Goal: Information Seeking & Learning: Learn about a topic

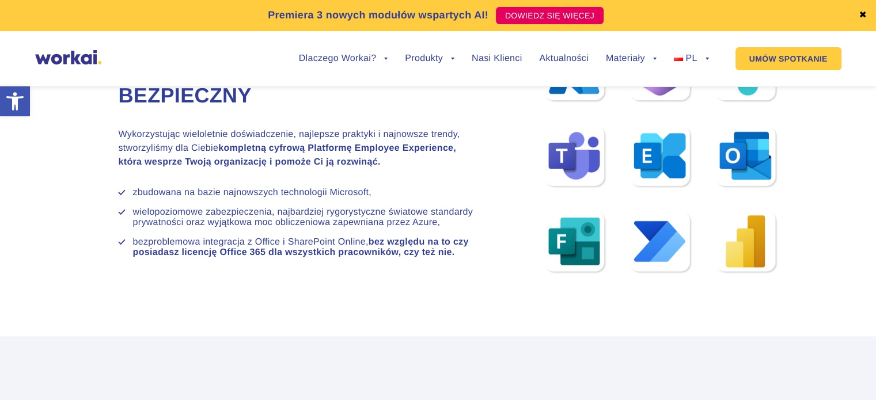
scroll to position [7397, 0]
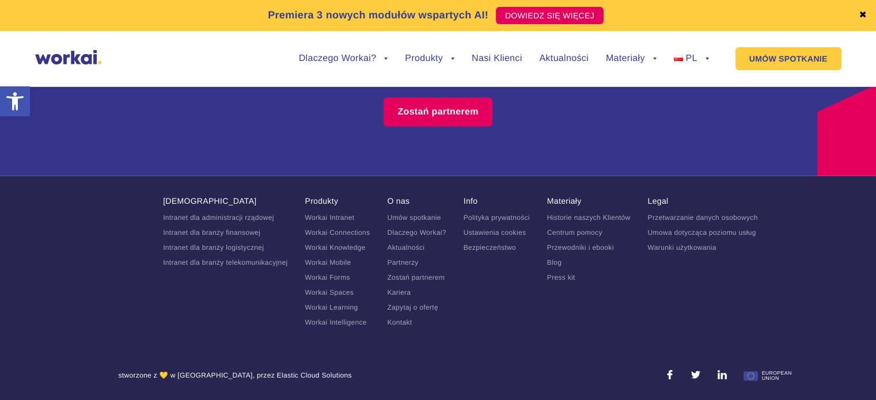
click at [403, 294] on link "Kariera" at bounding box center [399, 292] width 24 height 8
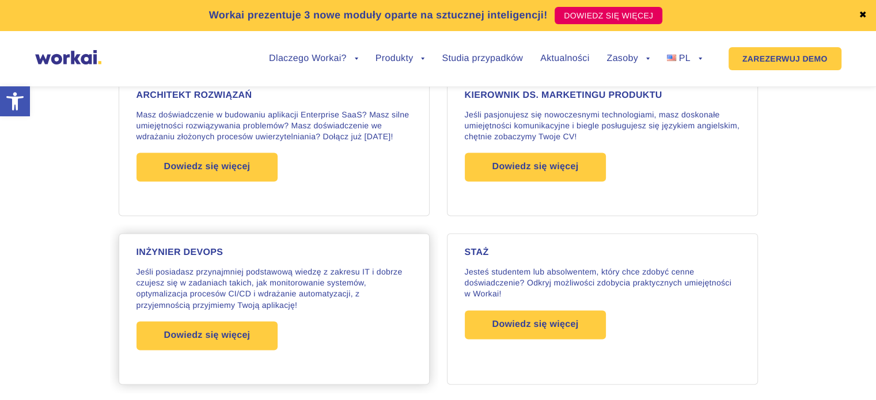
scroll to position [1842, 0]
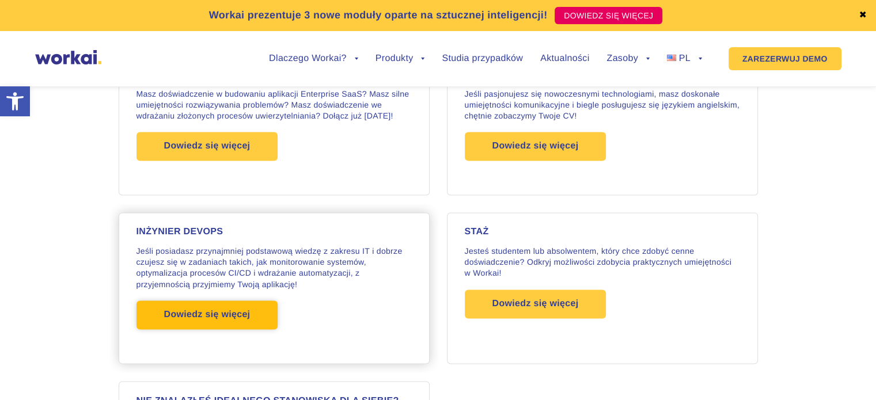
click at [194, 310] on font "Dowiedz się więcej" at bounding box center [207, 315] width 86 height 10
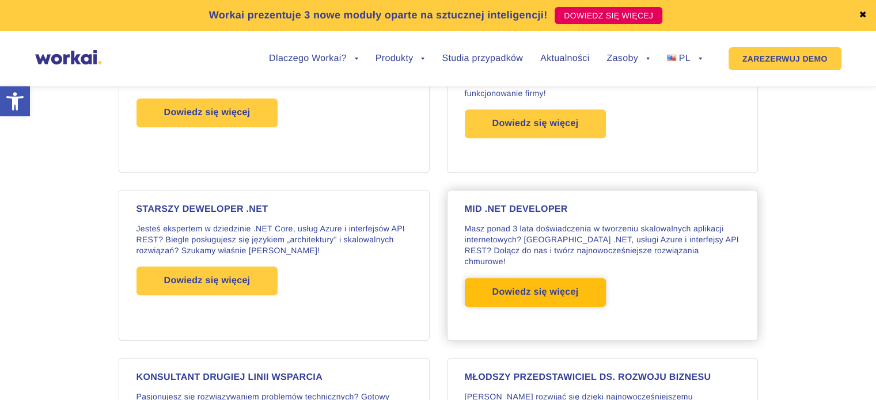
scroll to position [1036, 0]
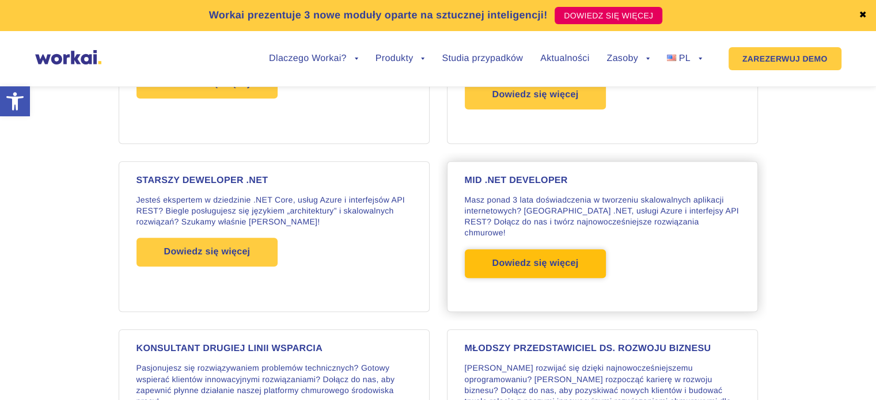
click at [558, 269] on span "Dowiedz się więcej" at bounding box center [535, 263] width 86 height 29
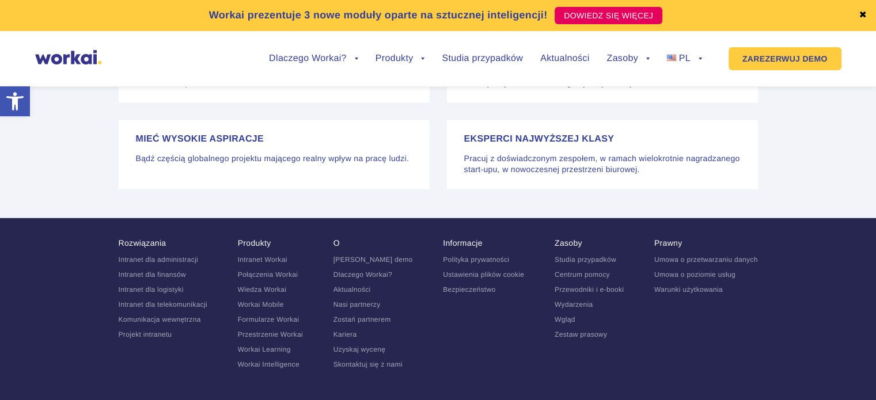
scroll to position [2548, 0]
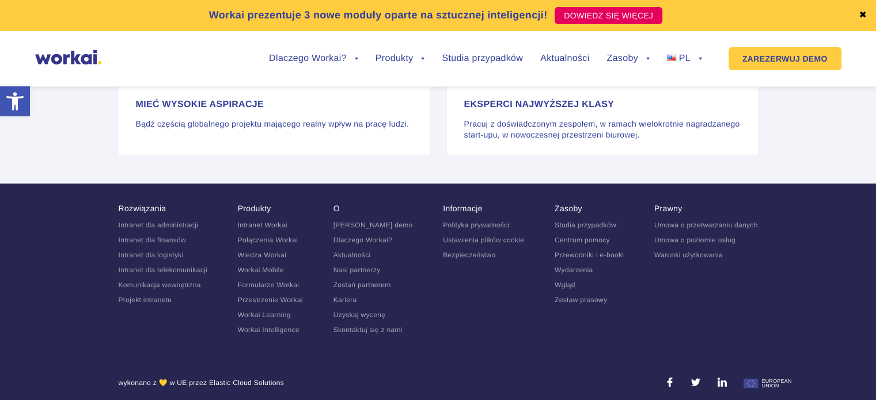
click at [359, 251] on font "Aktualności" at bounding box center [351, 255] width 37 height 8
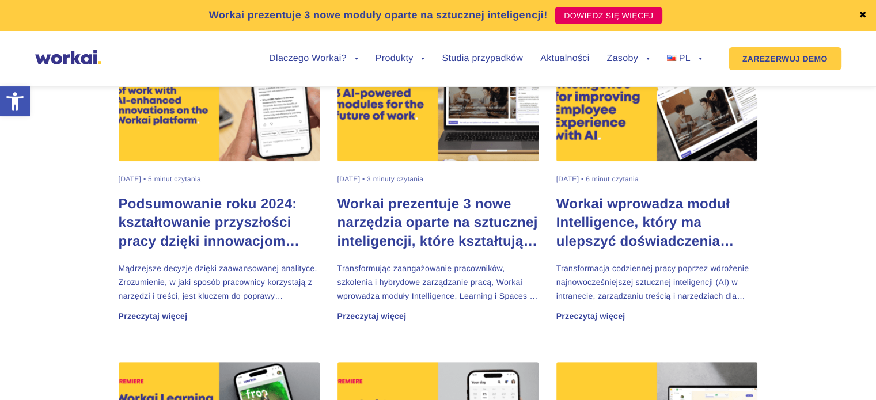
scroll to position [518, 0]
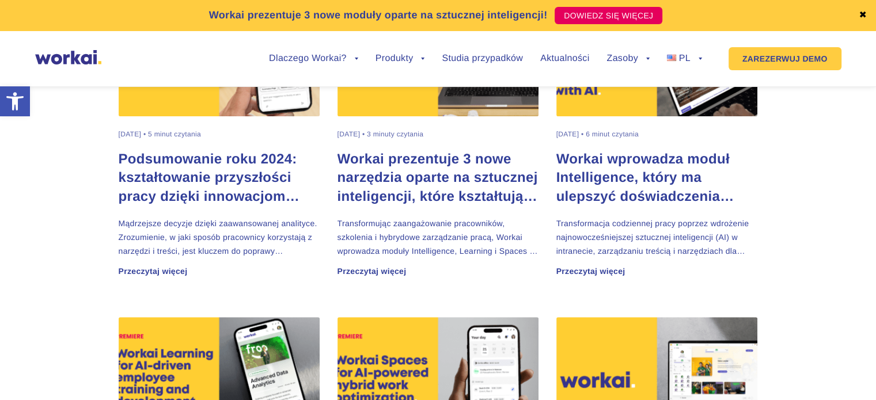
click at [400, 179] on font "Workai prezentuje 3 nowe narzędzia oparte na sztucznej inteligencji, które kszt…" at bounding box center [437, 186] width 200 height 71
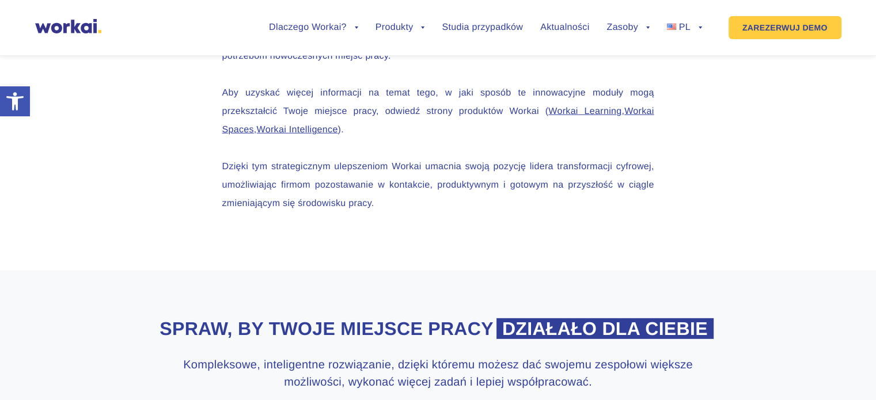
scroll to position [3649, 0]
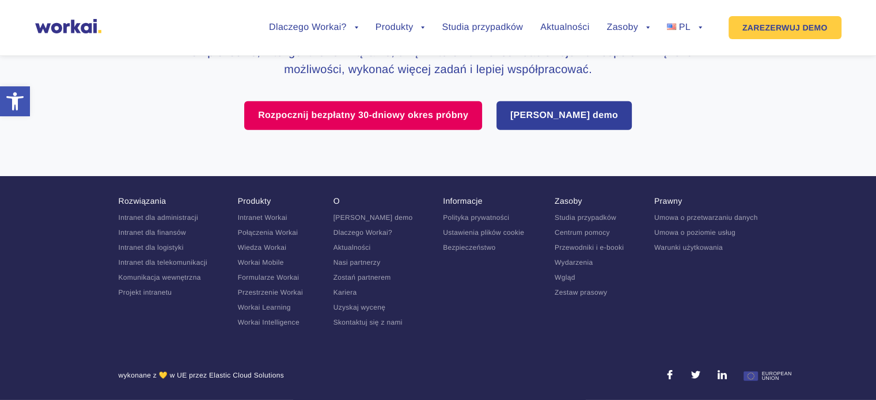
click at [352, 292] on font "Kariera" at bounding box center [345, 292] width 24 height 8
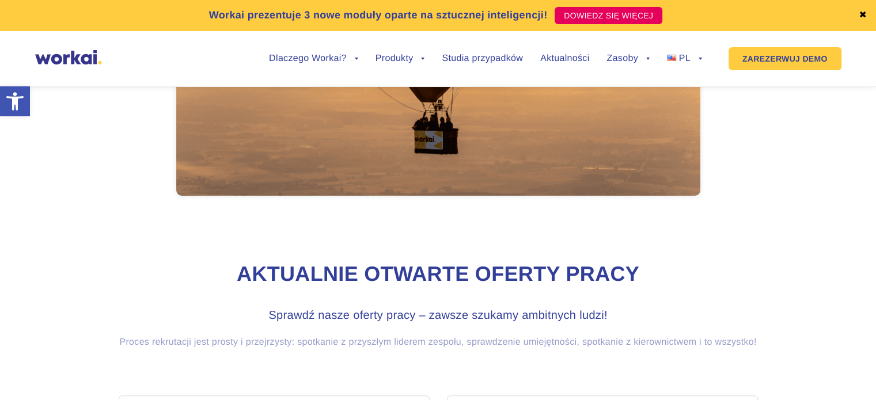
scroll to position [890, 0]
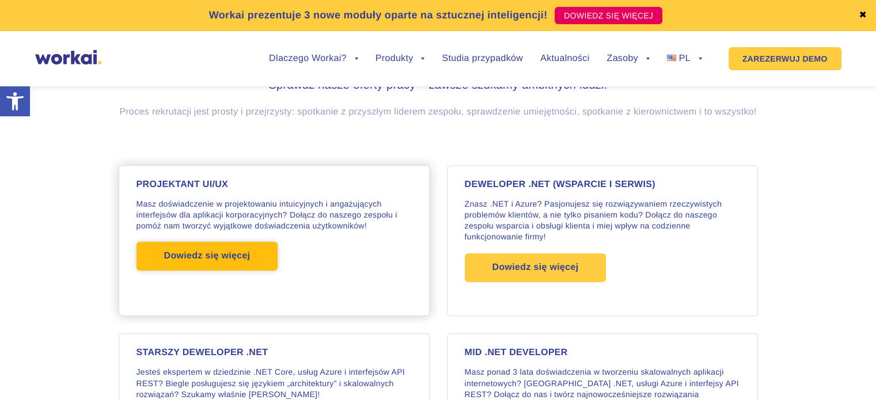
click at [200, 254] on font "Dowiedz się więcej" at bounding box center [207, 256] width 86 height 10
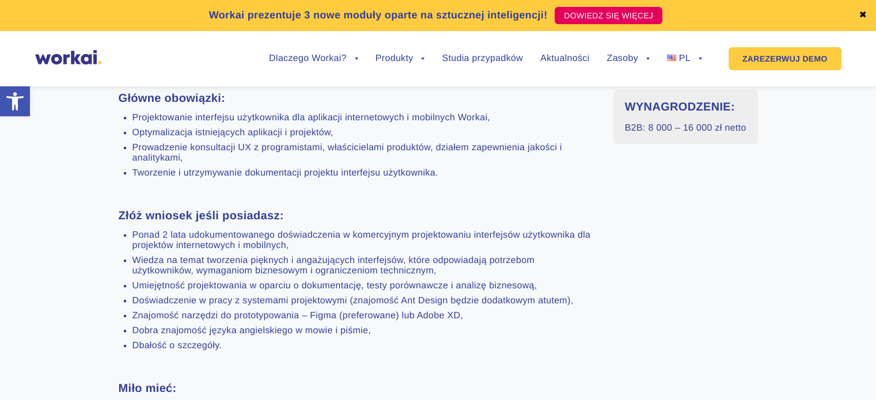
scroll to position [576, 0]
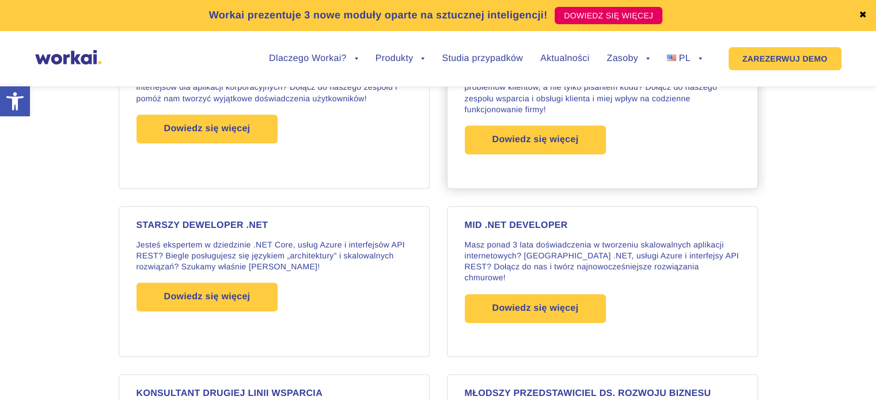
scroll to position [890, 0]
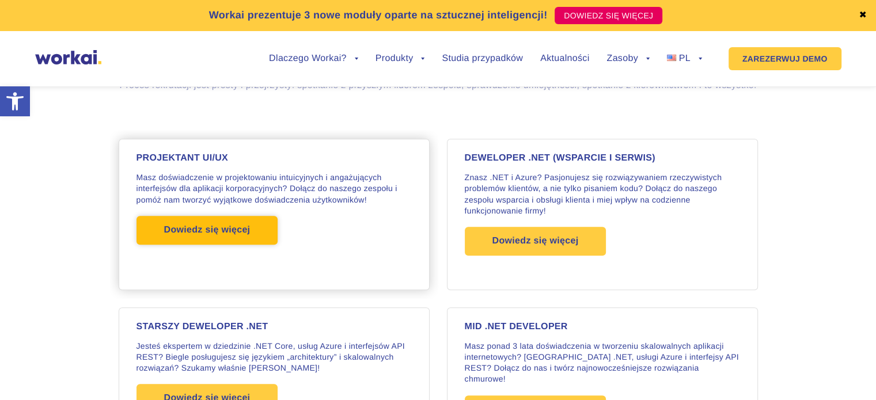
click at [214, 245] on span "Dowiedz się więcej" at bounding box center [207, 230] width 86 height 29
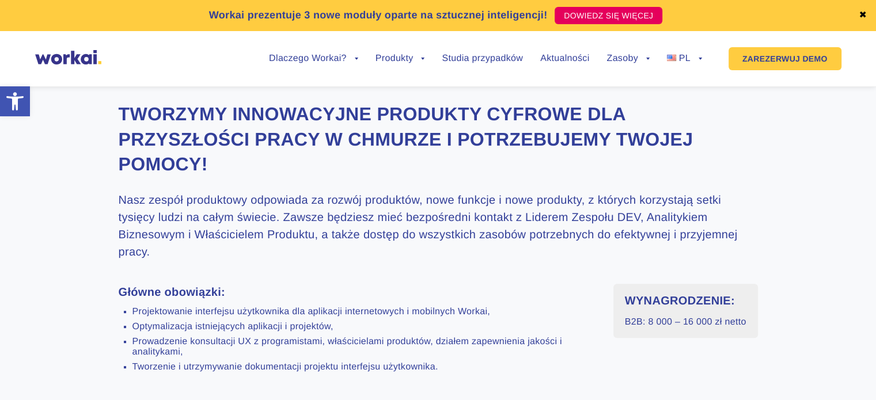
scroll to position [230, 0]
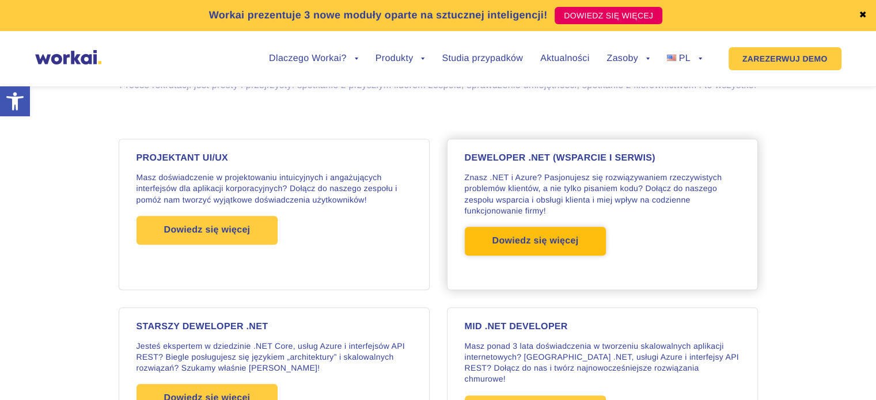
click at [556, 256] on span "Dowiedz się więcej" at bounding box center [535, 241] width 86 height 29
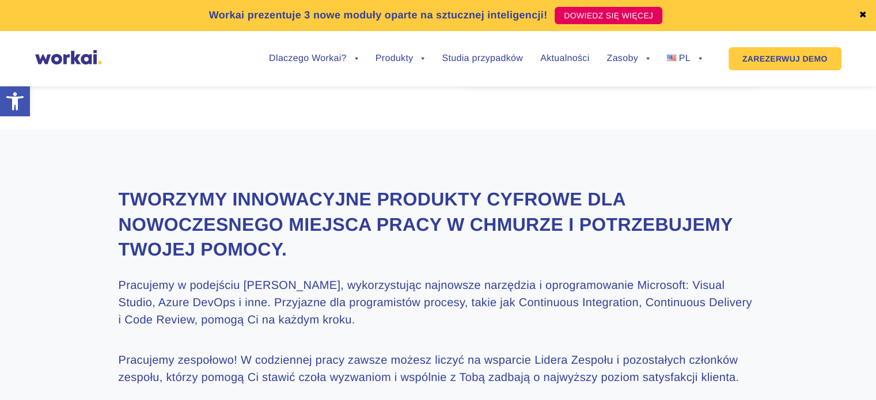
scroll to position [461, 0]
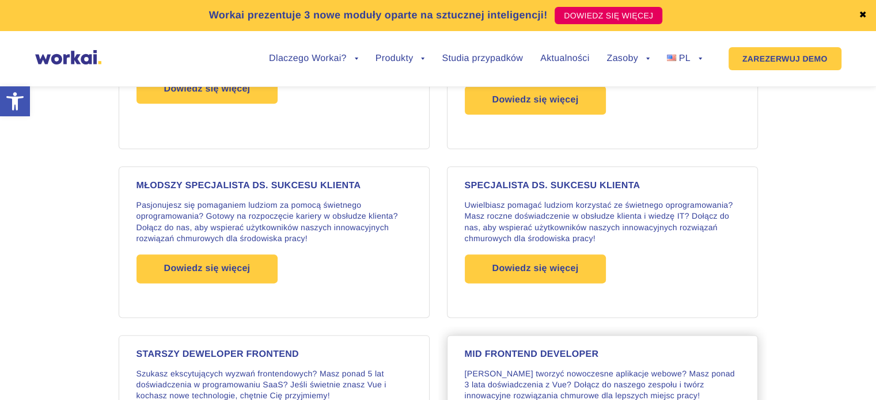
scroll to position [1466, 0]
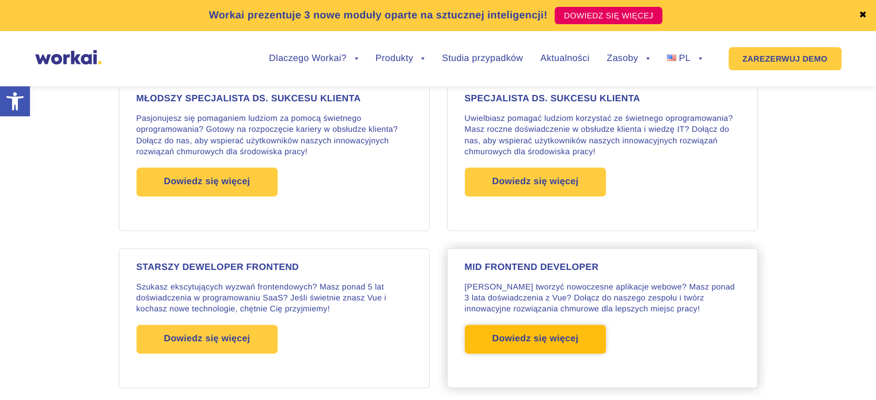
click at [567, 327] on span "Dowiedz się więcej" at bounding box center [535, 339] width 86 height 29
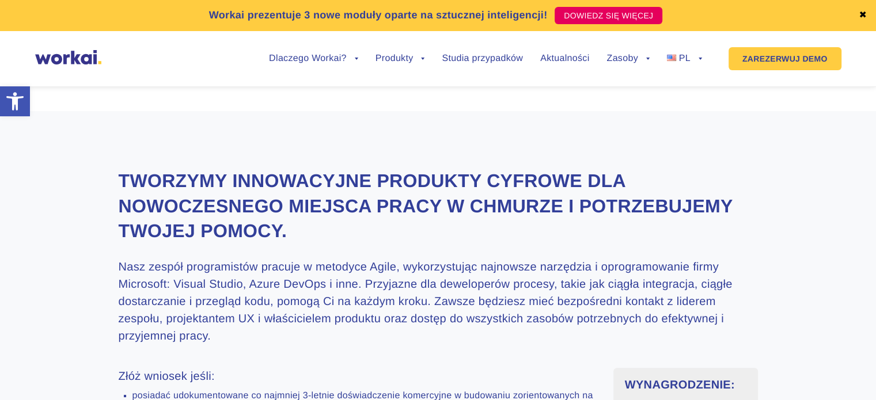
scroll to position [288, 0]
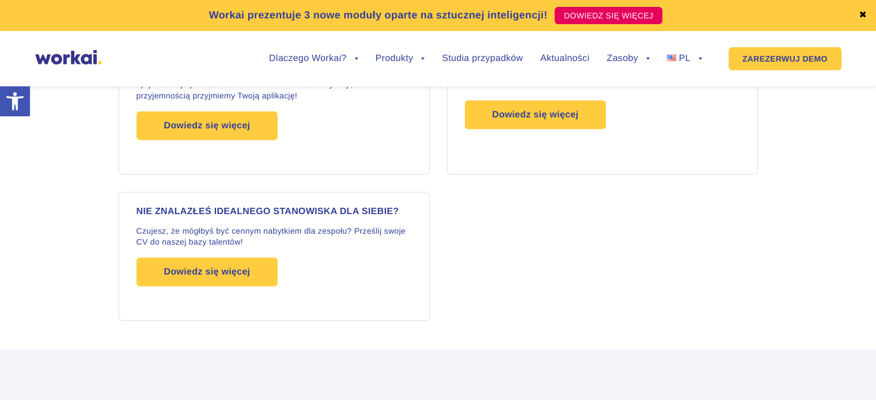
scroll to position [2402, 0]
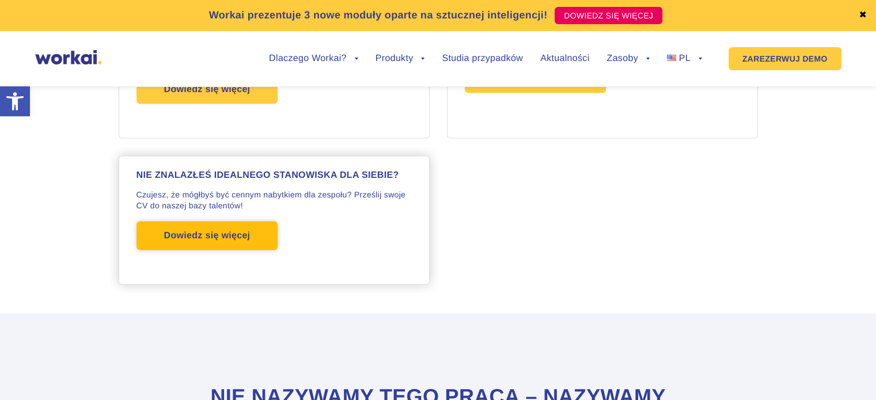
click at [191, 231] on font "Dowiedz się więcej" at bounding box center [207, 236] width 86 height 10
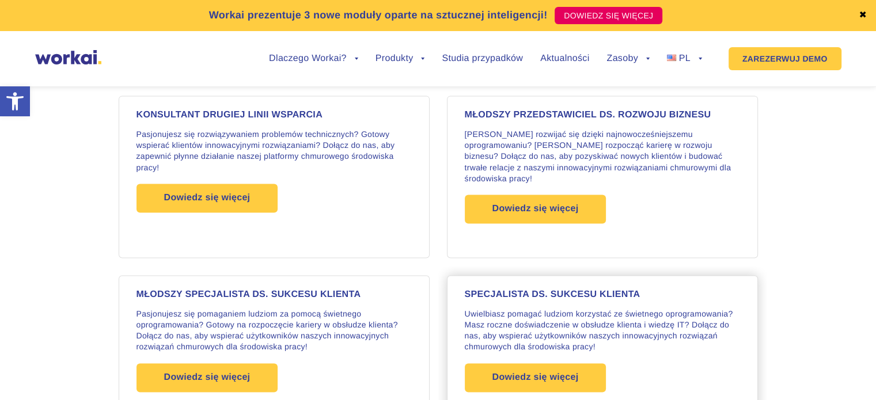
scroll to position [1271, 0]
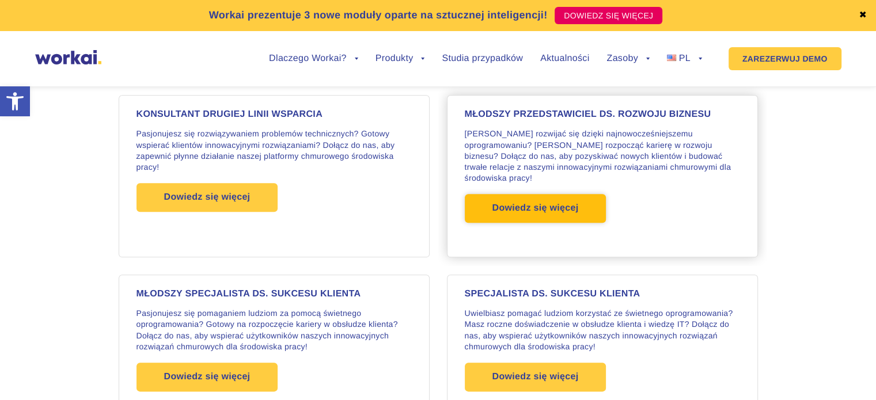
click at [531, 209] on font "Dowiedz się więcej" at bounding box center [535, 208] width 86 height 10
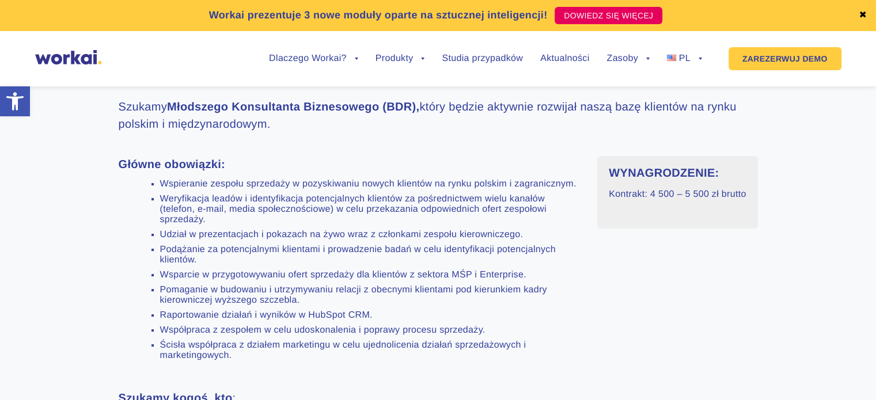
scroll to position [288, 0]
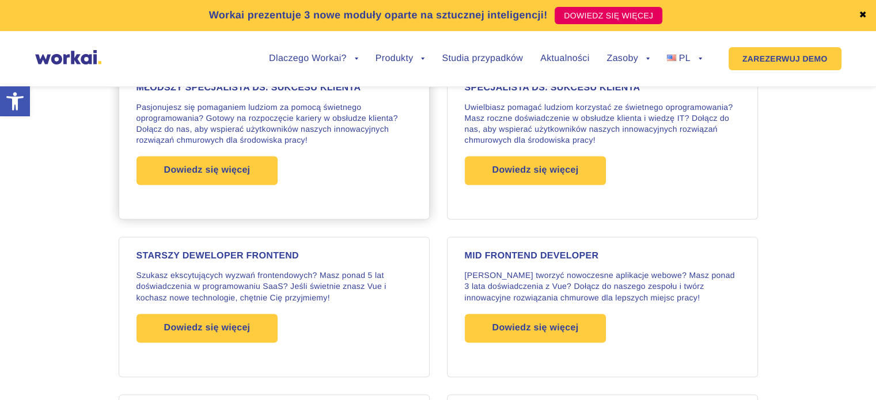
scroll to position [1559, 0]
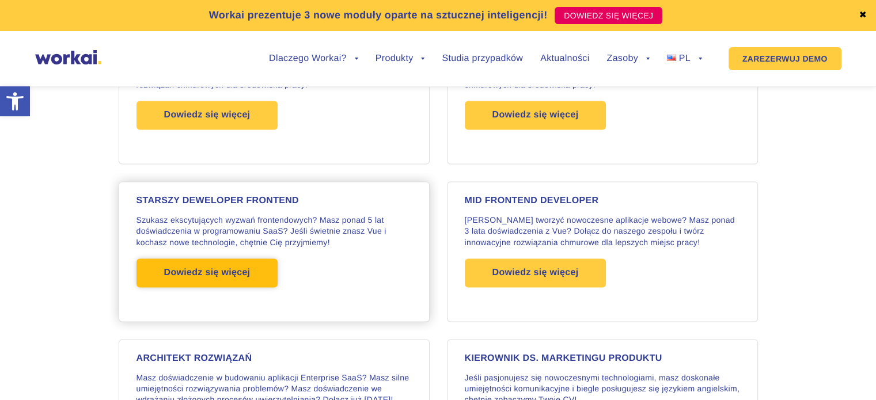
click at [212, 268] on font "Dowiedz się więcej" at bounding box center [207, 273] width 86 height 10
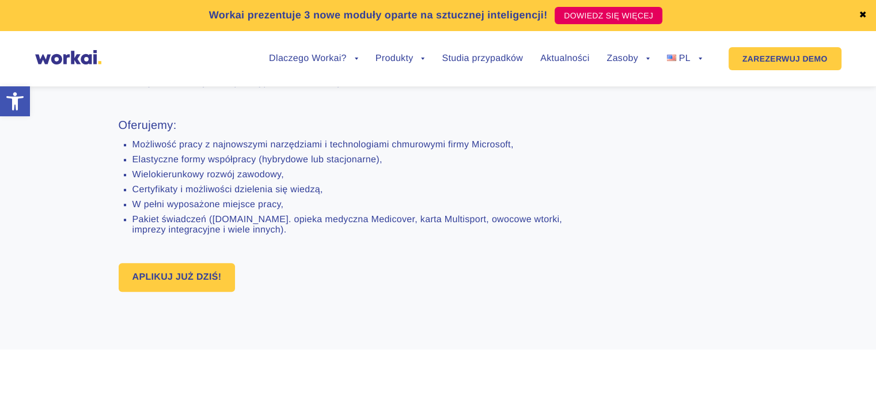
scroll to position [864, 0]
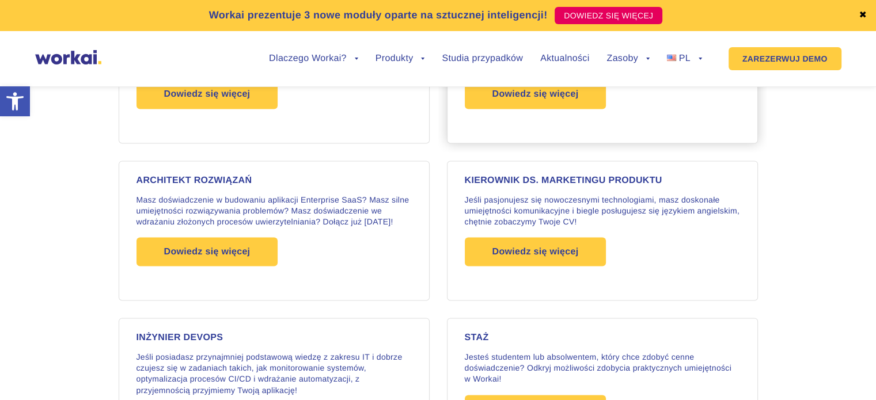
scroll to position [2092, 0]
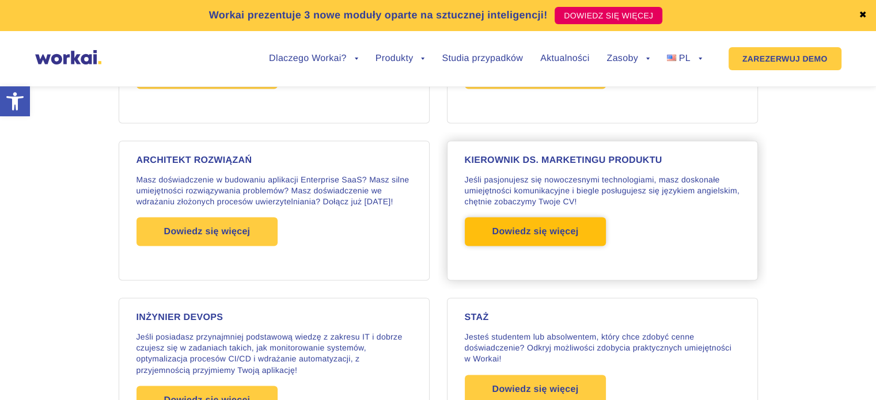
click at [575, 227] on font "Dowiedz się więcej" at bounding box center [535, 231] width 86 height 10
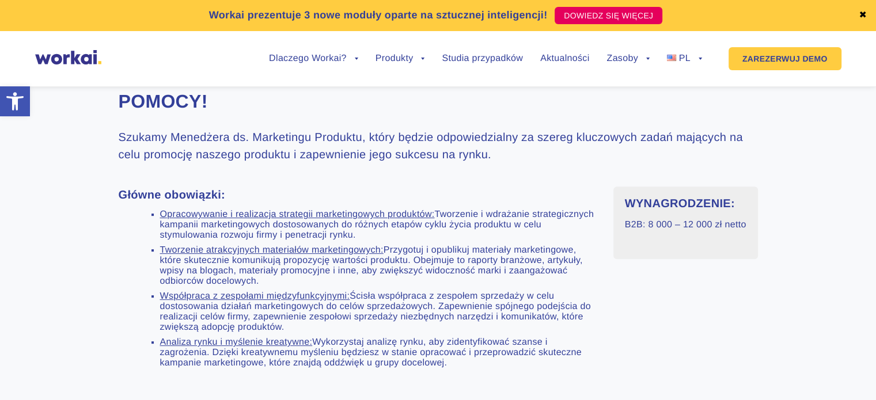
scroll to position [403, 0]
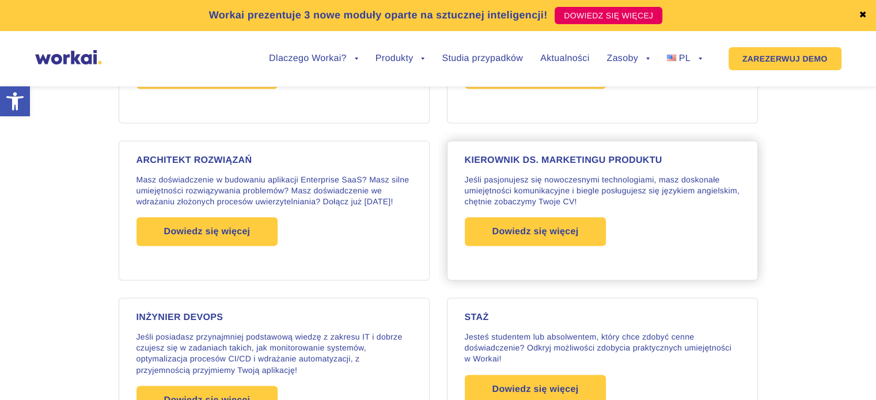
scroll to position [2322, 0]
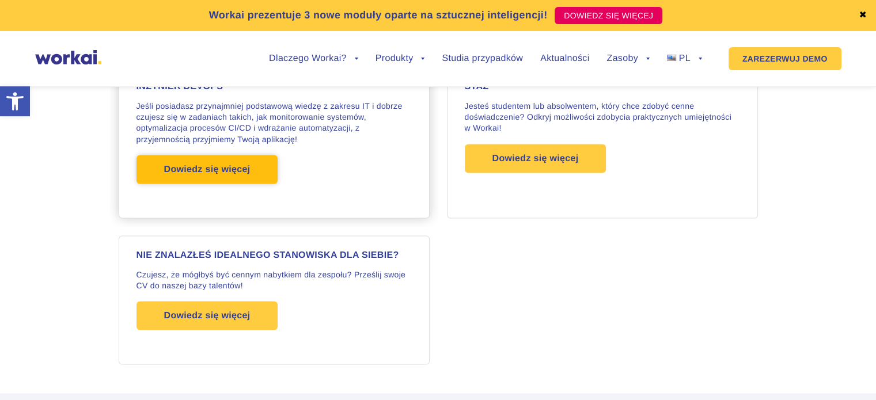
click at [193, 168] on font "Dowiedz się więcej" at bounding box center [207, 170] width 86 height 10
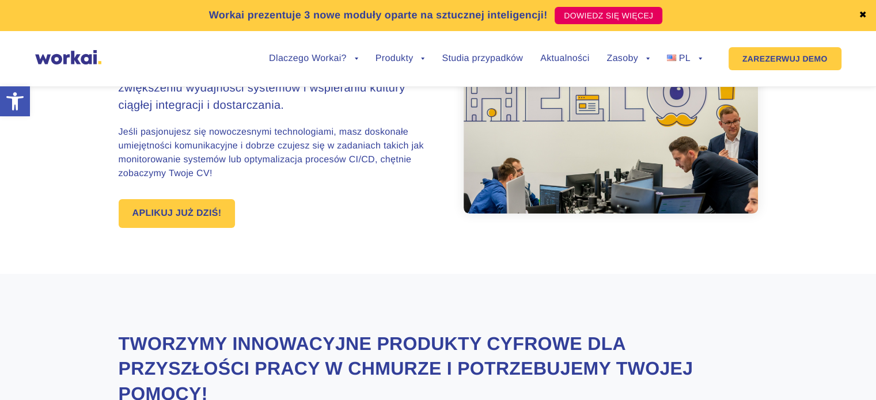
scroll to position [345, 0]
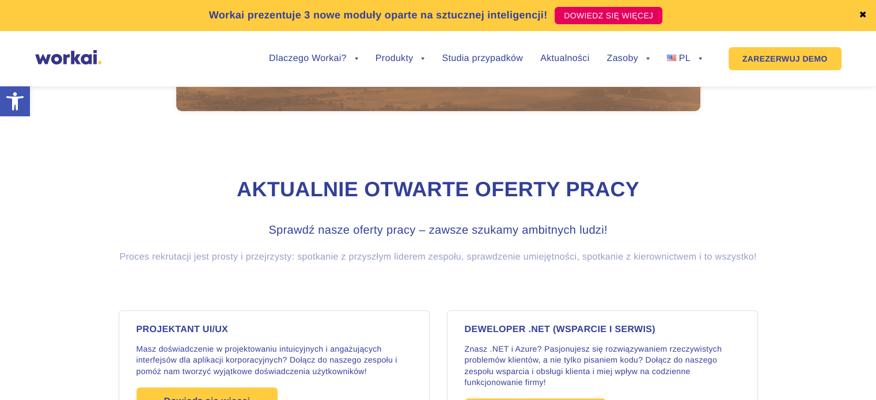
scroll to position [949, 0]
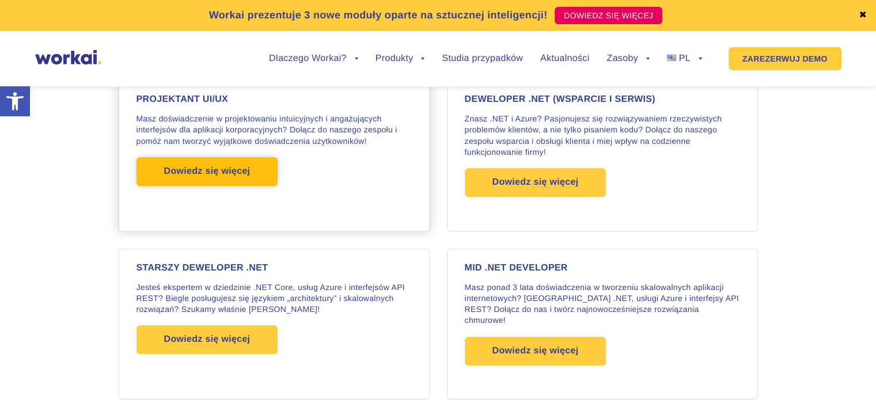
click at [210, 176] on font "Dowiedz się więcej" at bounding box center [207, 171] width 86 height 10
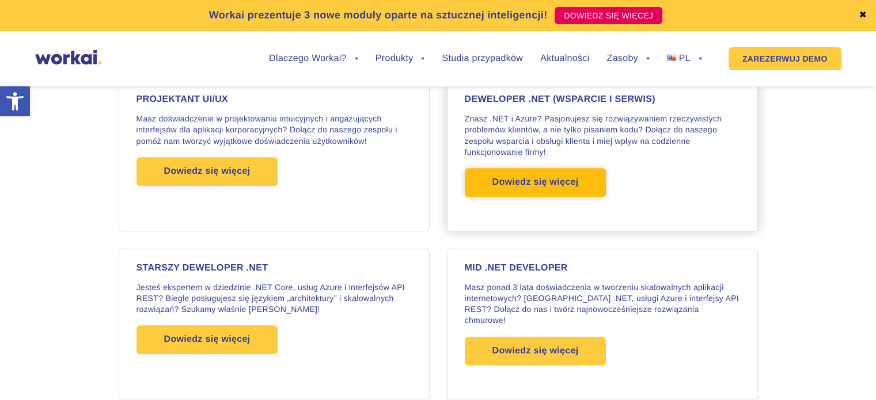
click at [538, 187] on font "Dowiedz się więcej" at bounding box center [535, 182] width 86 height 10
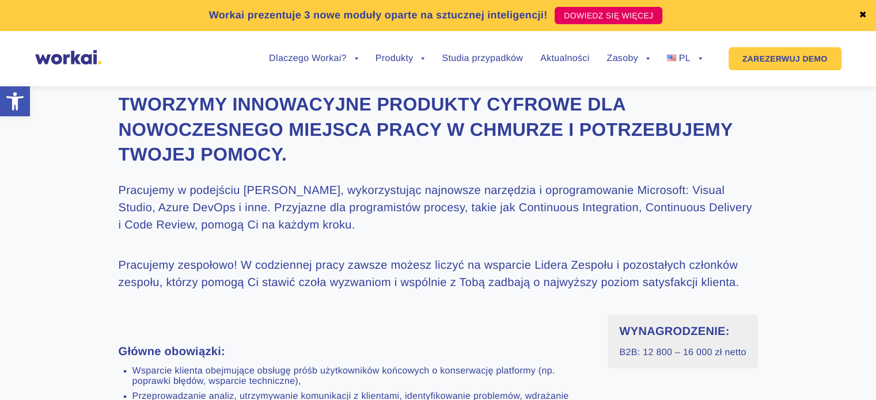
scroll to position [345, 0]
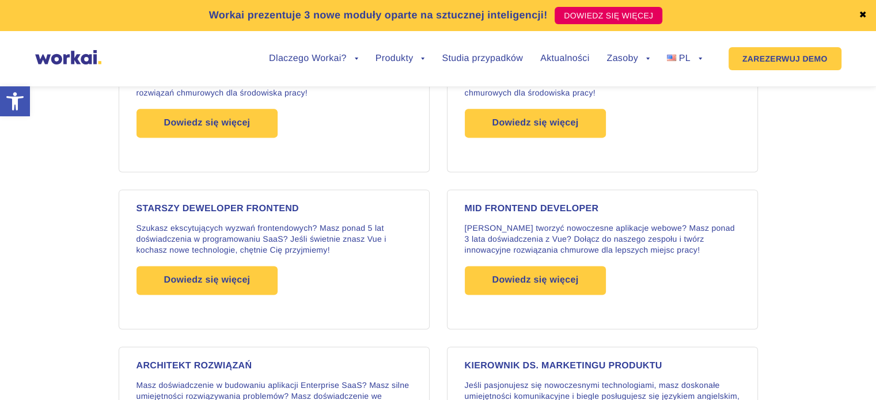
scroll to position [2548, 0]
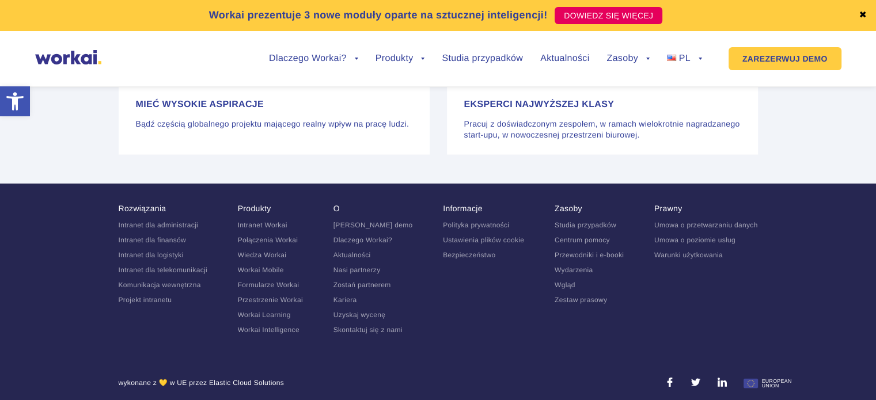
click at [564, 281] on font "Wgląd" at bounding box center [564, 285] width 21 height 8
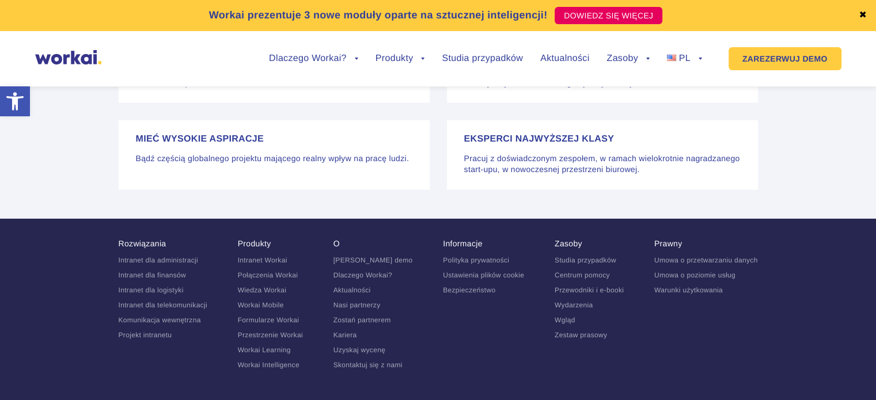
scroll to position [2909, 0]
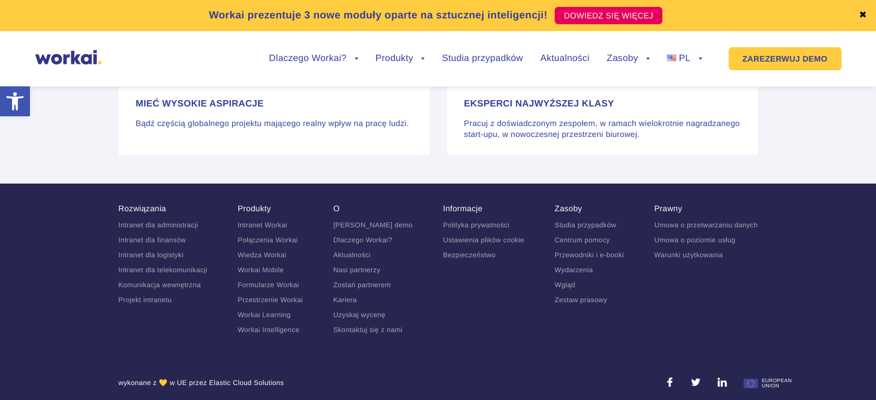
click at [371, 266] on font "Nasi partnerzy" at bounding box center [356, 270] width 47 height 8
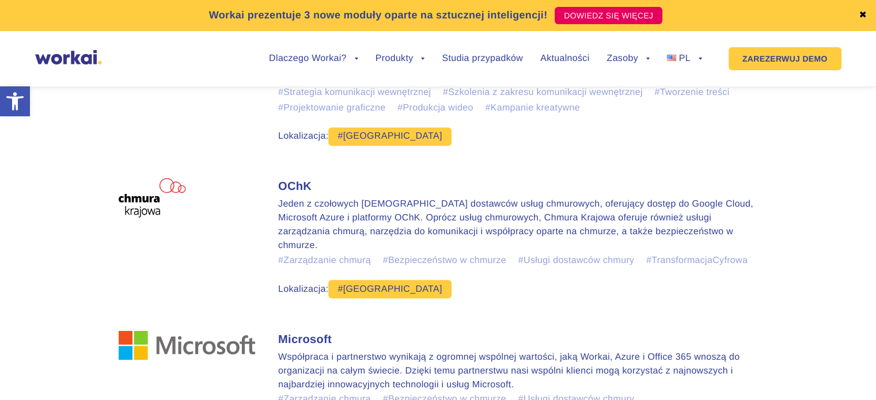
scroll to position [2395, 0]
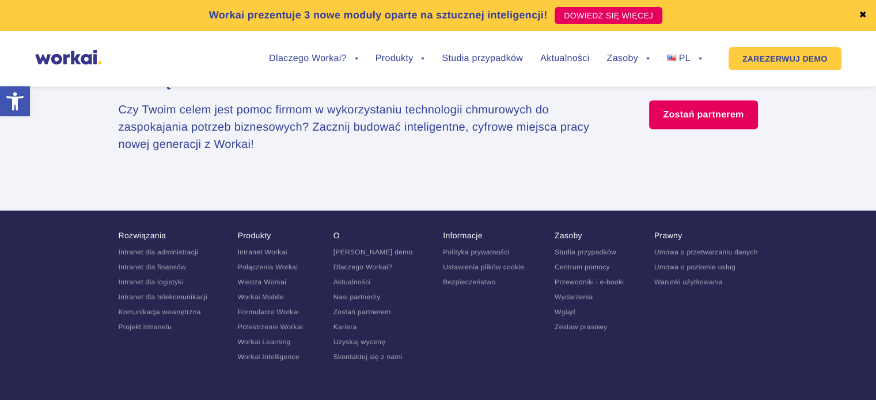
click at [573, 323] on font "Zestaw prasowy" at bounding box center [580, 327] width 52 height 8
